Goal: Obtain resource: Download file/media

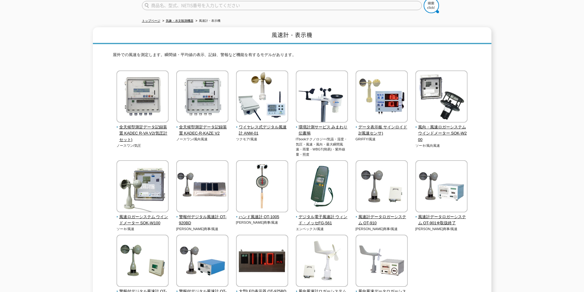
scroll to position [21, 0]
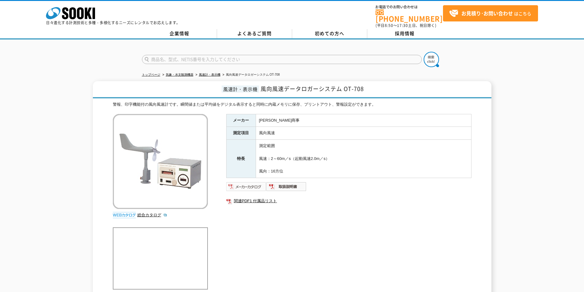
click at [242, 183] on img at bounding box center [246, 187] width 40 height 10
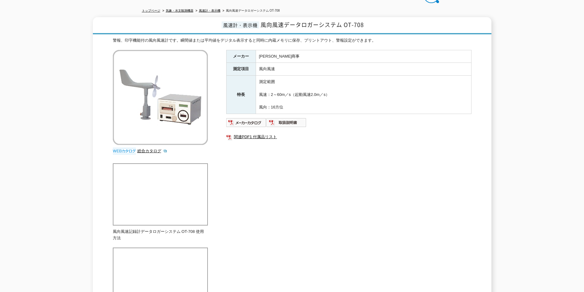
scroll to position [31, 0]
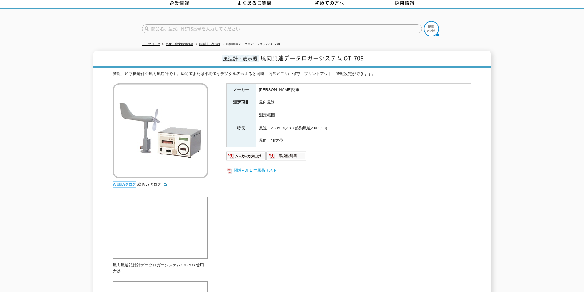
click at [265, 167] on link "関連PDF1 付属品リスト" at bounding box center [348, 171] width 245 height 8
